Goal: Navigation & Orientation: Find specific page/section

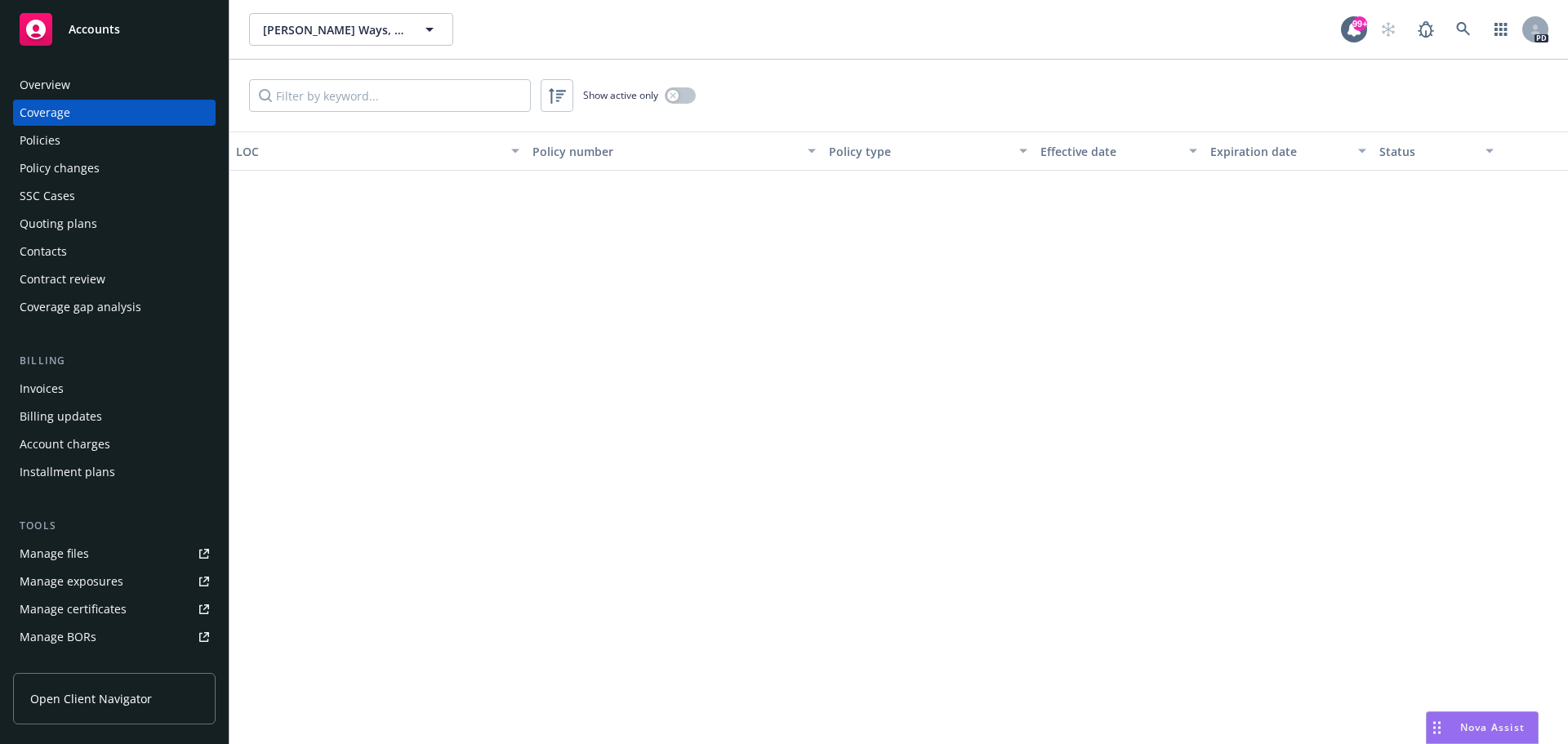
scroll to position [1321, 0]
